Goal: Navigation & Orientation: Find specific page/section

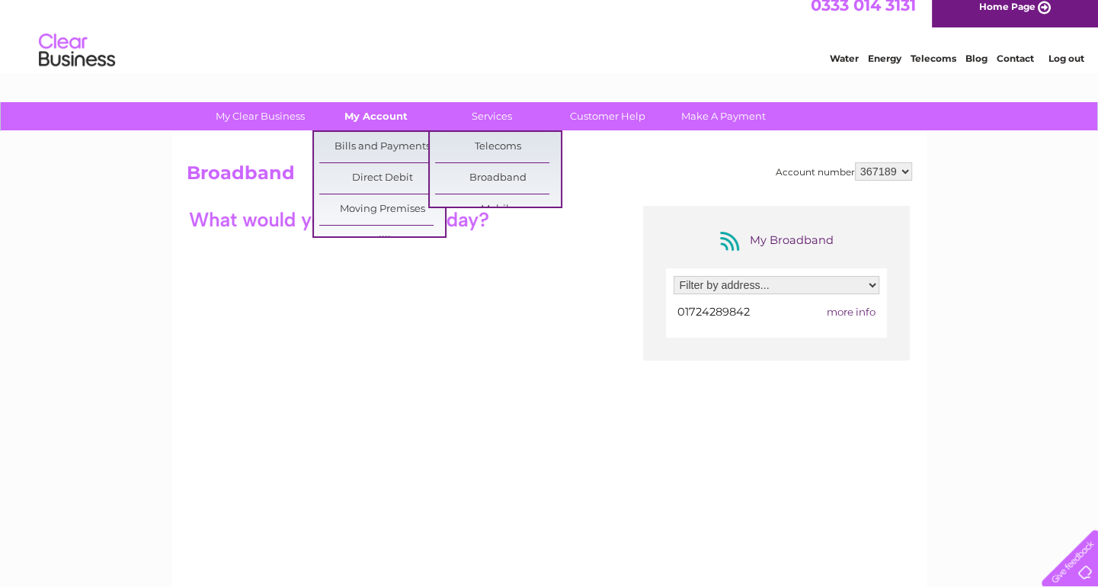
scroll to position [12, 0]
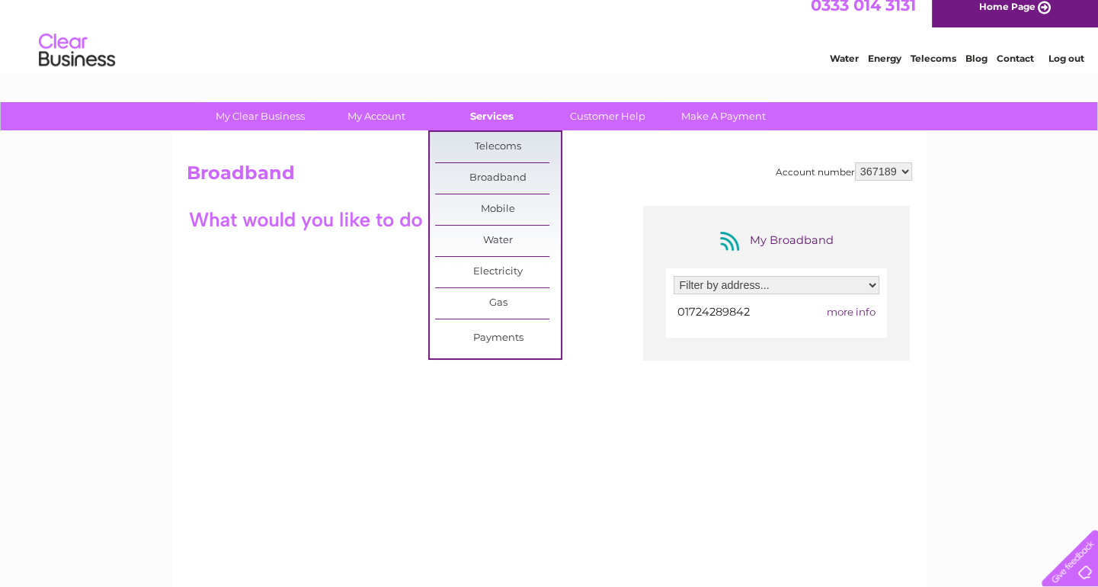
click at [497, 116] on link "Services" at bounding box center [492, 116] width 126 height 28
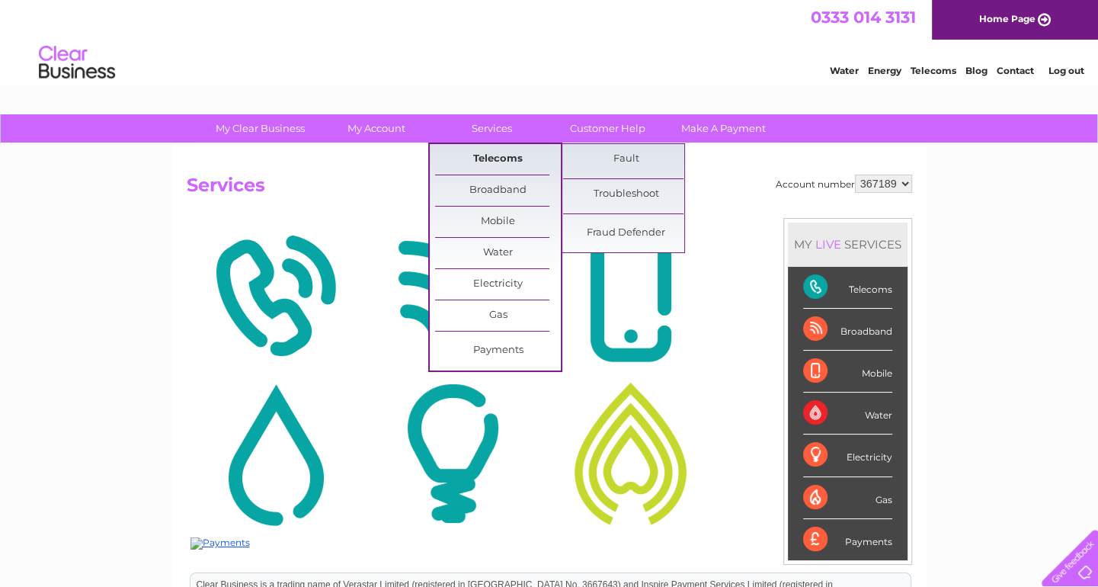
click at [504, 151] on link "Telecoms" at bounding box center [498, 159] width 126 height 30
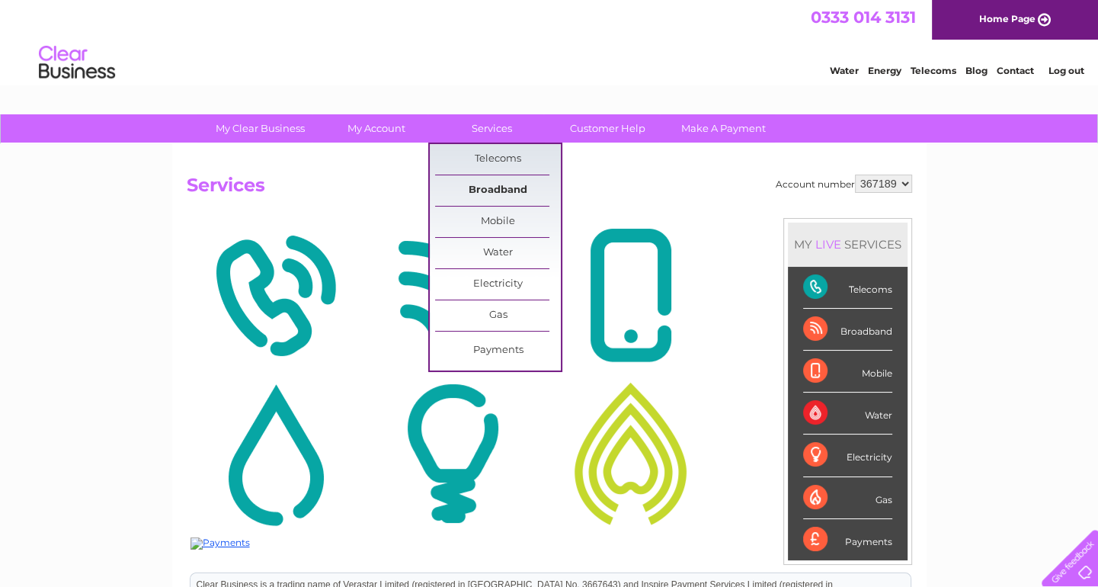
click at [494, 183] on link "Broadband" at bounding box center [498, 190] width 126 height 30
